Goal: Transaction & Acquisition: Purchase product/service

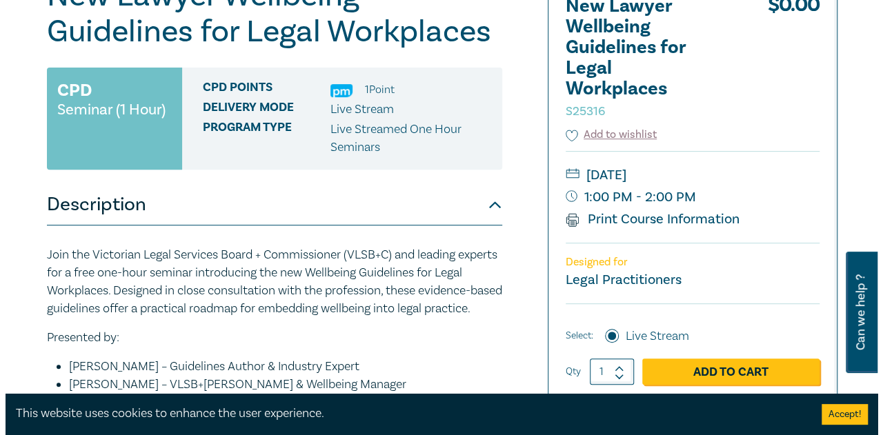
scroll to position [276, 0]
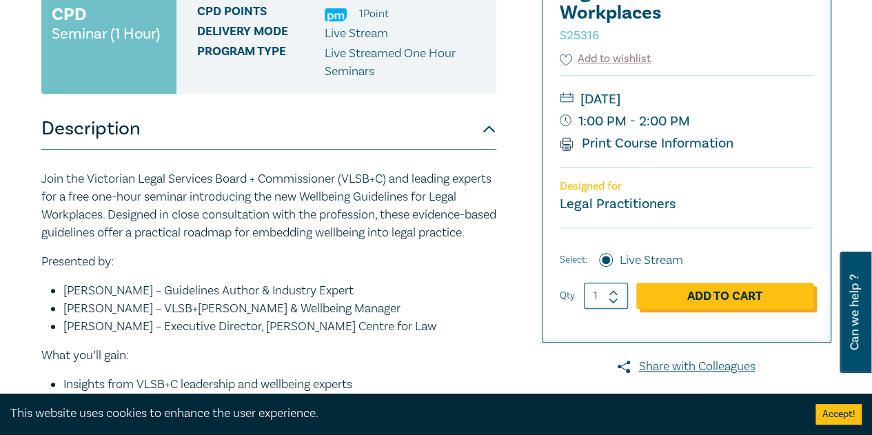
click at [691, 297] on link "Add to Cart" at bounding box center [725, 296] width 177 height 26
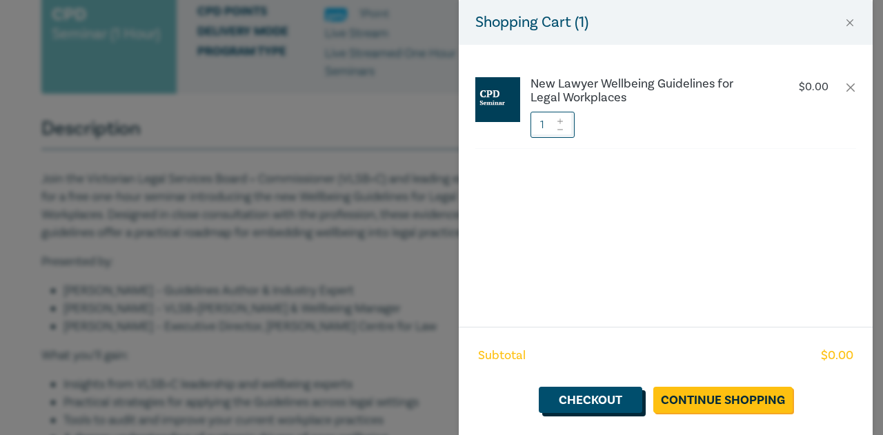
click at [591, 396] on link "Checkout" at bounding box center [590, 400] width 103 height 26
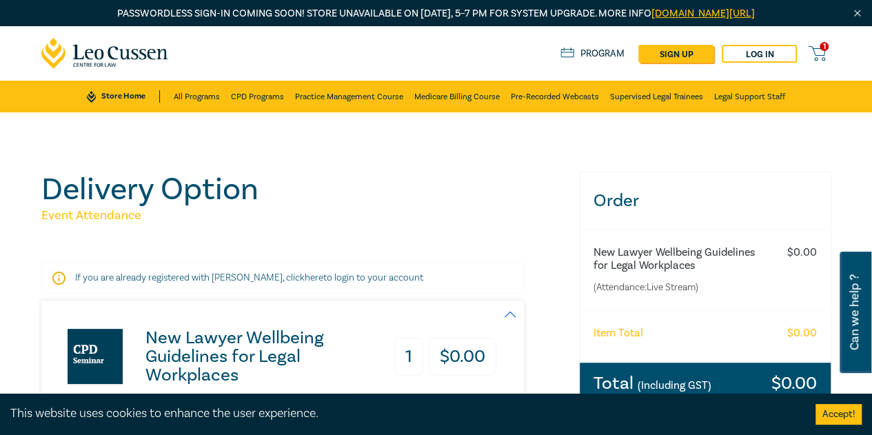
click at [830, 49] on link "1" at bounding box center [819, 53] width 23 height 17
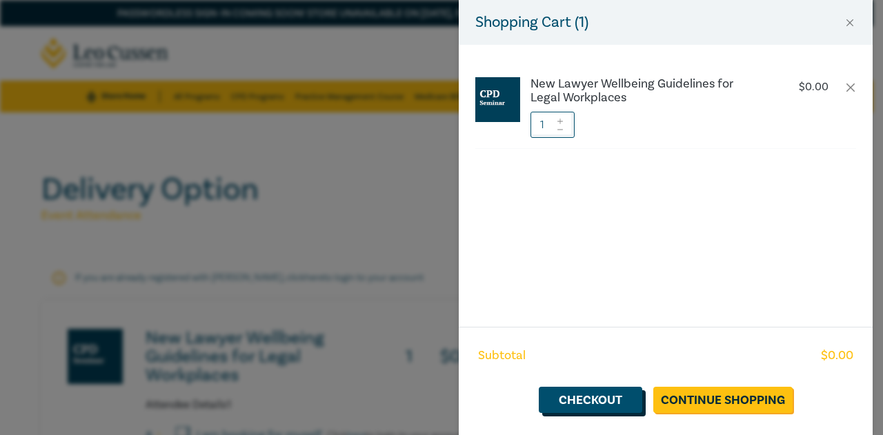
click at [585, 395] on link "Checkout" at bounding box center [590, 400] width 103 height 26
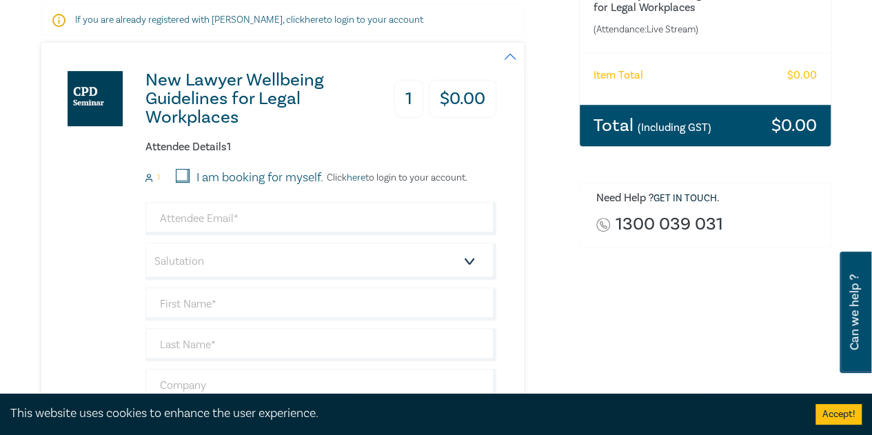
scroll to position [276, 0]
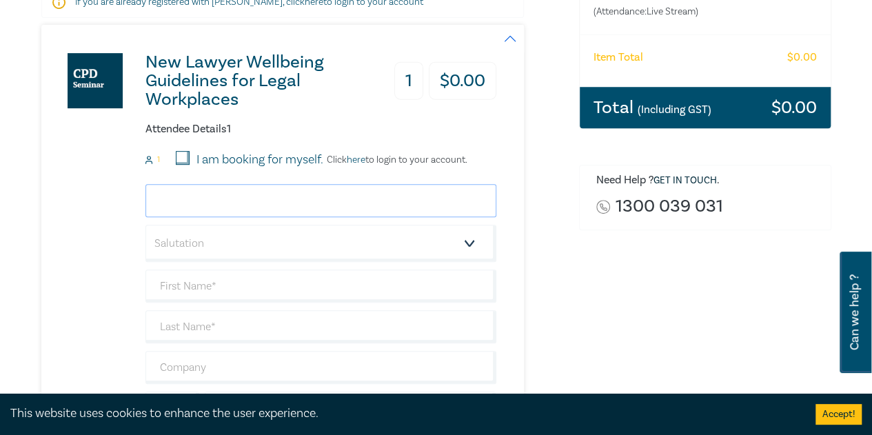
click at [297, 204] on input "email" at bounding box center [321, 200] width 351 height 33
type input "[EMAIL_ADDRESS][DOMAIN_NAME]"
click at [185, 154] on input "I am booking for myself." at bounding box center [183, 158] width 14 height 14
checkbox input "true"
click at [470, 244] on select "Salutation Mr. Mrs. Ms. Miss Dr. Prof. Other" at bounding box center [321, 243] width 351 height 37
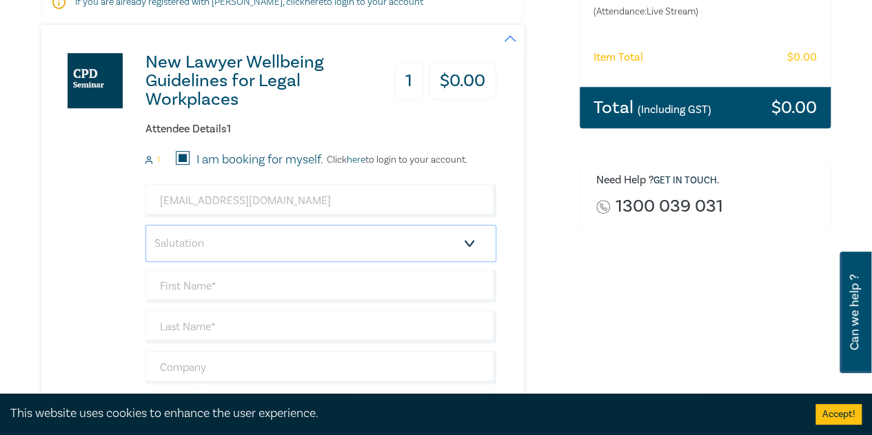
select select "Ms."
click at [146, 225] on select "Salutation Mr. Mrs. Ms. Miss Dr. Prof. Other" at bounding box center [321, 243] width 351 height 37
click at [170, 277] on input "text" at bounding box center [321, 286] width 351 height 33
type input "[PERSON_NAME]"
click at [196, 323] on input "text" at bounding box center [321, 326] width 351 height 33
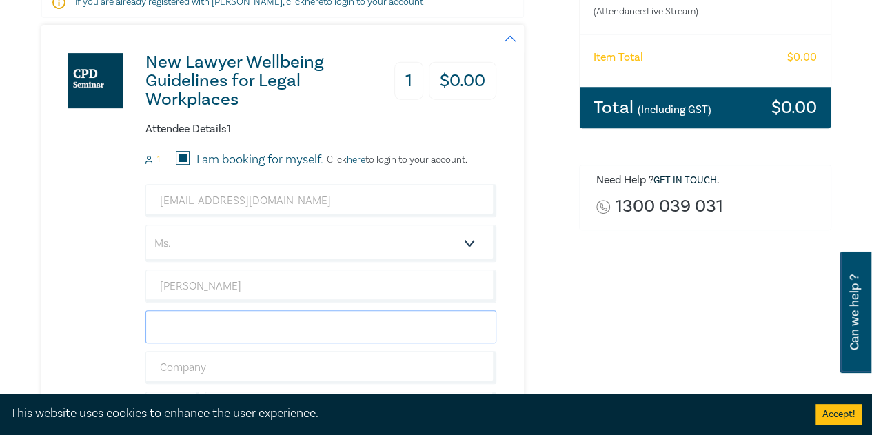
type input "[PERSON_NAME]"
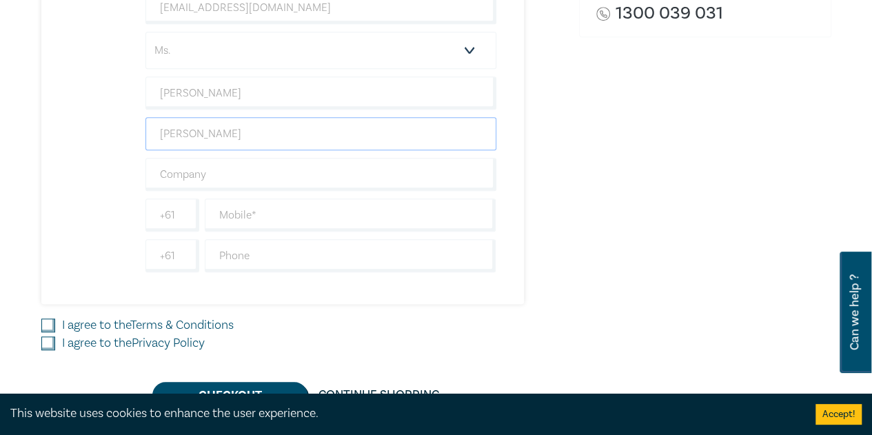
scroll to position [483, 0]
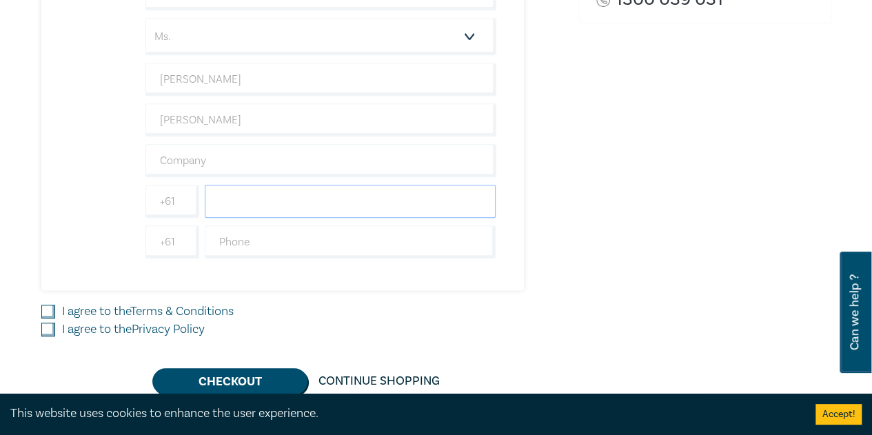
click at [244, 197] on input "text" at bounding box center [351, 201] width 292 height 33
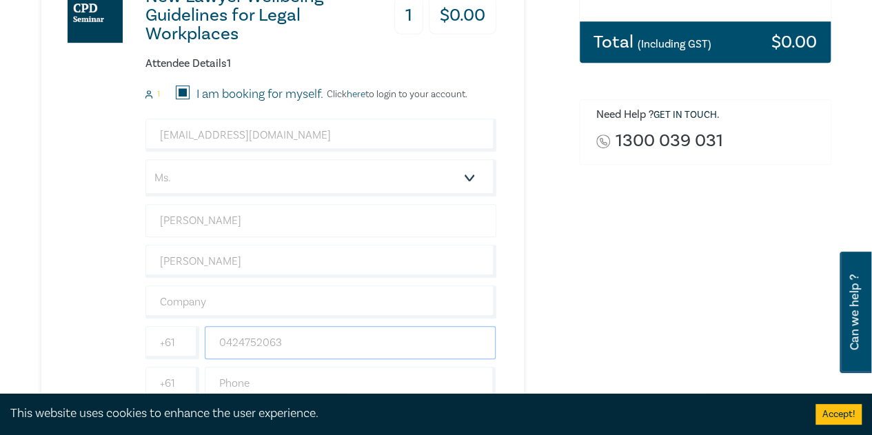
scroll to position [276, 0]
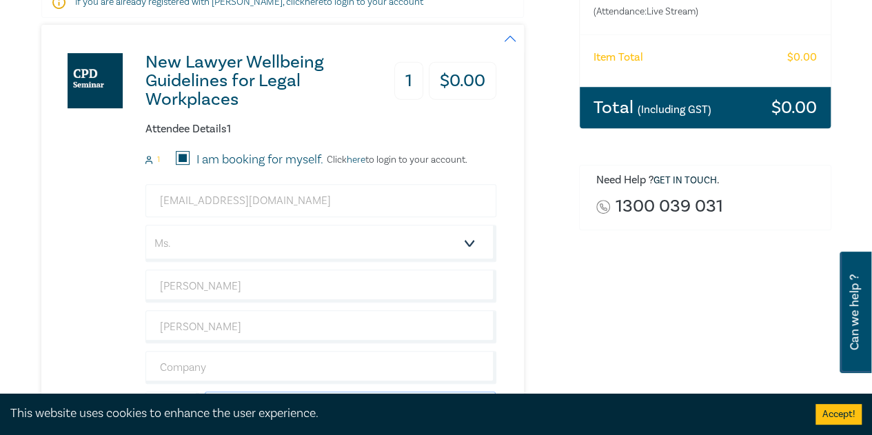
type input "0424752063"
click at [255, 207] on input "[EMAIL_ADDRESS][DOMAIN_NAME]" at bounding box center [321, 200] width 351 height 33
drag, startPoint x: 272, startPoint y: 198, endPoint x: 165, endPoint y: 197, distance: 106.9
click at [165, 197] on input "[EMAIL_ADDRESS][DOMAIN_NAME]" at bounding box center [321, 200] width 351 height 33
type input "[EMAIL_ADDRESS][DOMAIN_NAME]"
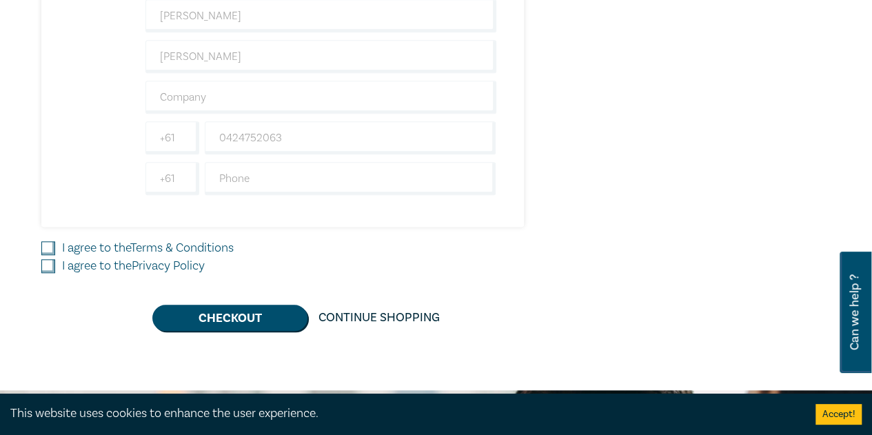
scroll to position [552, 0]
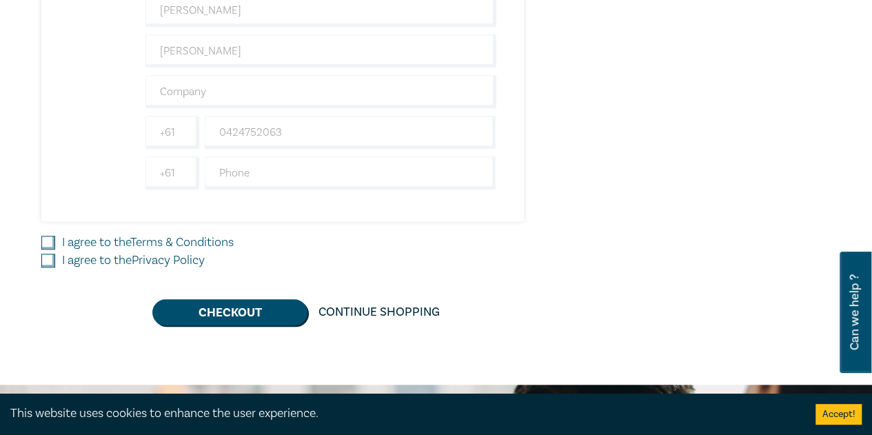
click at [49, 240] on input "I agree to the Terms & Conditions" at bounding box center [48, 243] width 14 height 14
checkbox input "true"
click at [41, 266] on div "New Lawyer Wellbeing Guidelines for Legal Workplaces 1 $ 0.00 Attendee Details …" at bounding box center [301, 37] width 521 height 577
click at [45, 254] on input "I agree to the Privacy Policy" at bounding box center [48, 261] width 14 height 14
checkbox input "true"
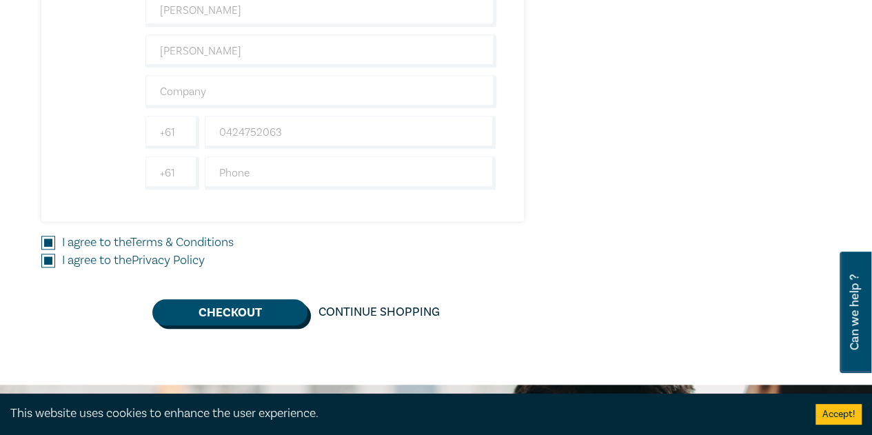
click at [219, 304] on button "Checkout" at bounding box center [229, 312] width 155 height 26
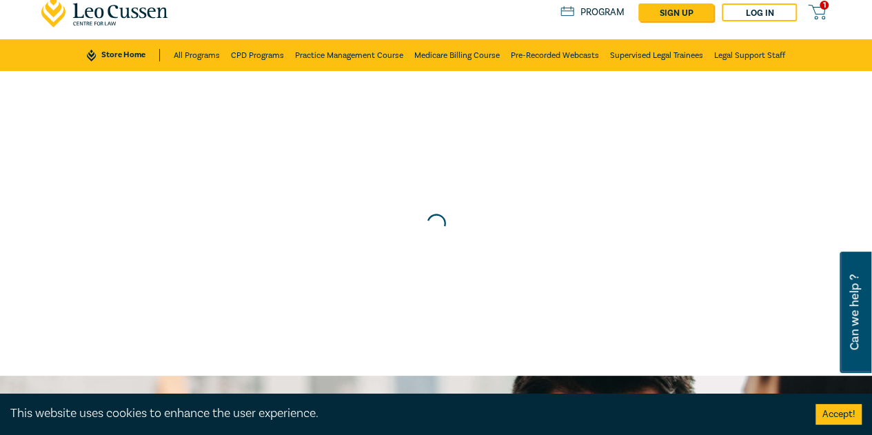
scroll to position [0, 0]
